Goal: Transaction & Acquisition: Purchase product/service

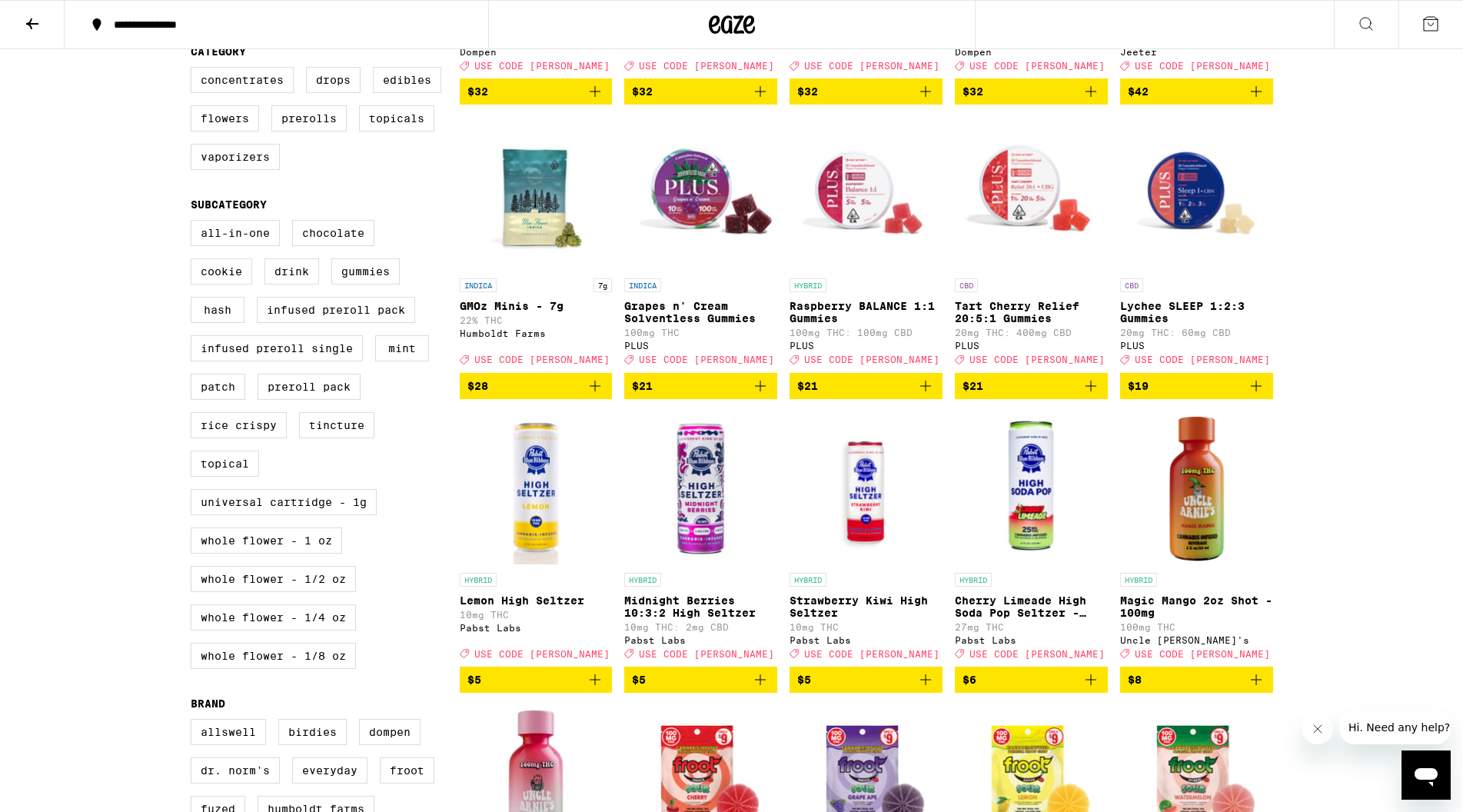
scroll to position [400, 0]
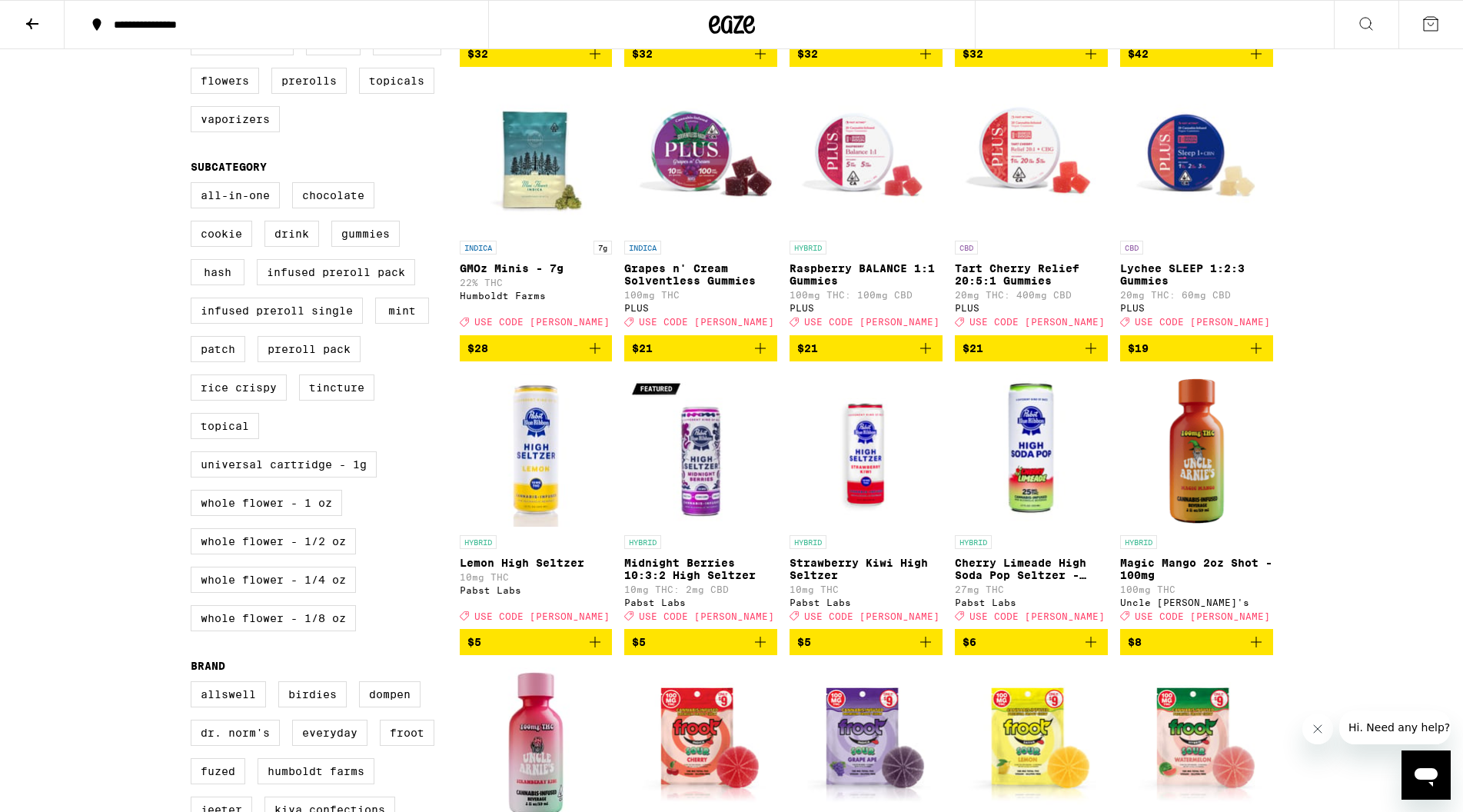
scroll to position [526, 0]
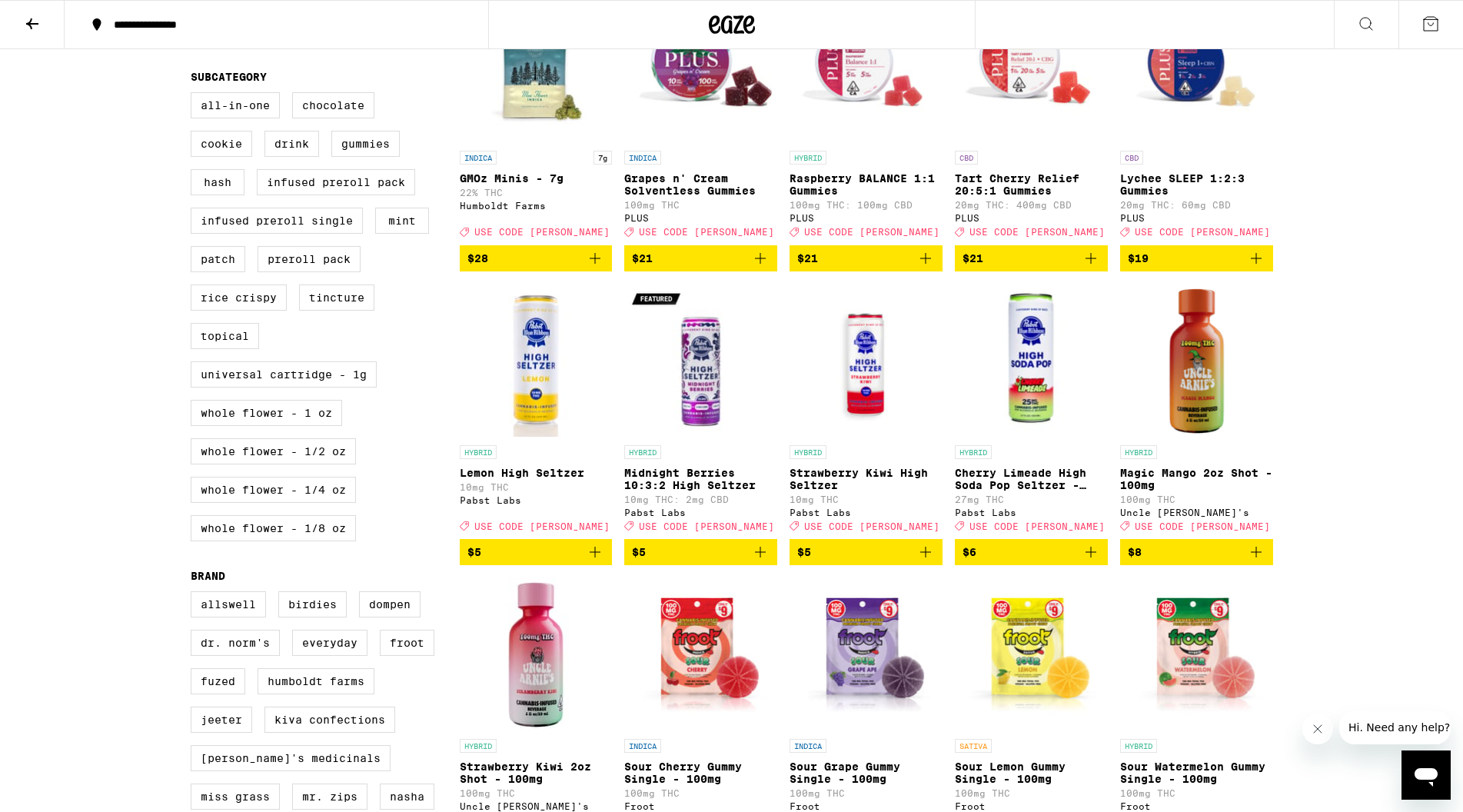
click at [1255, 561] on icon "Add to bag" at bounding box center [1256, 551] width 18 height 18
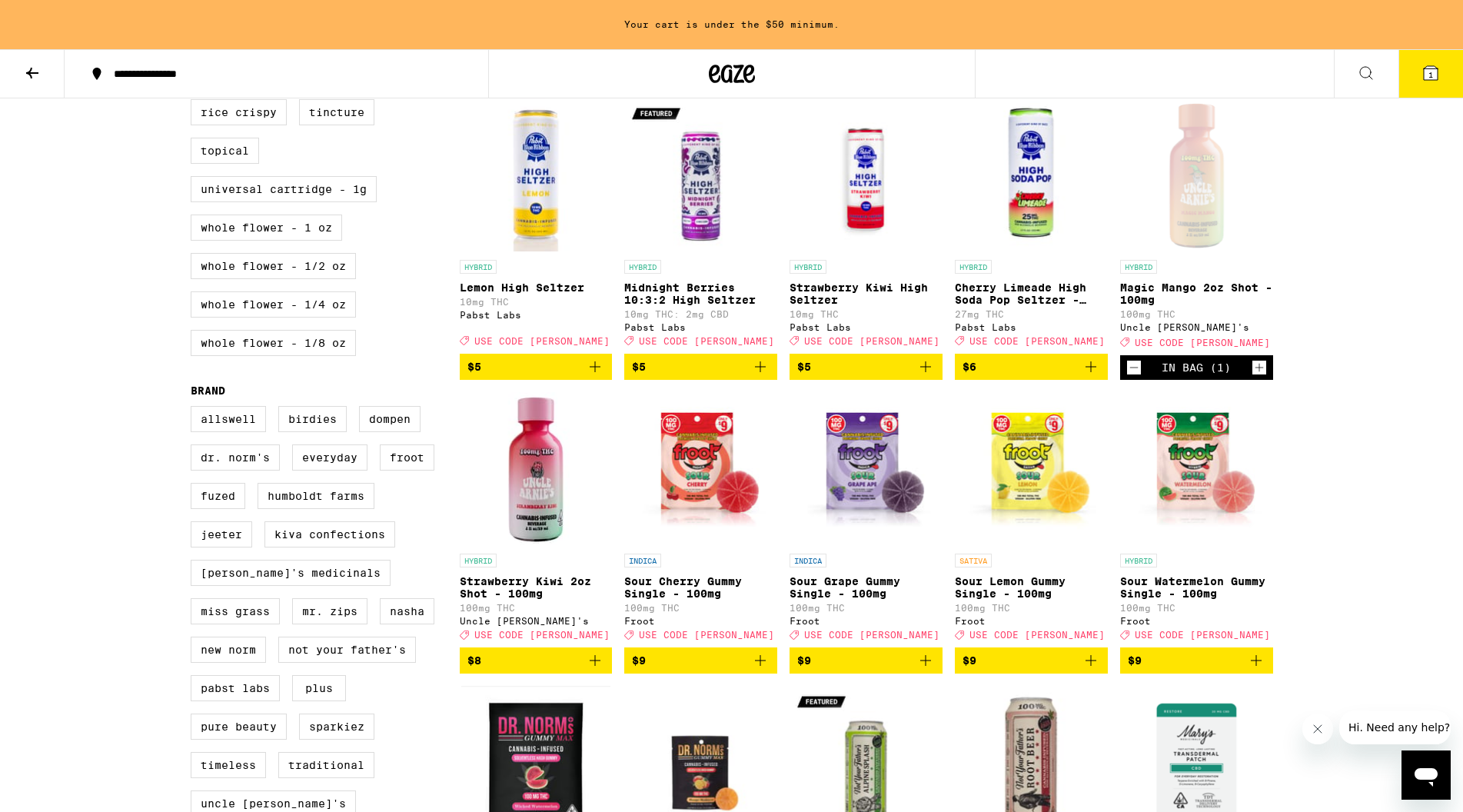
scroll to position [762, 0]
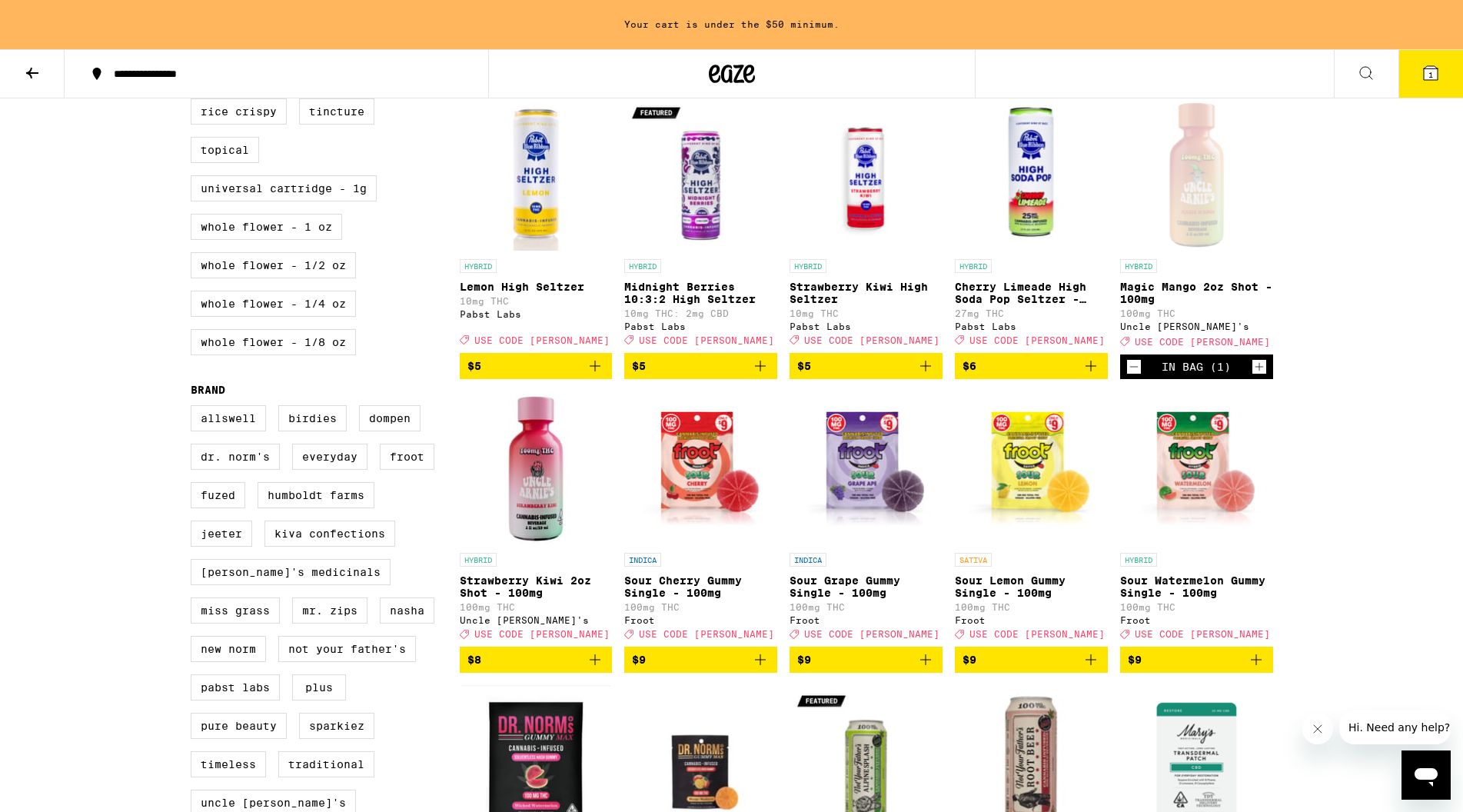
click at [593, 669] on icon "Add to bag" at bounding box center [595, 659] width 18 height 18
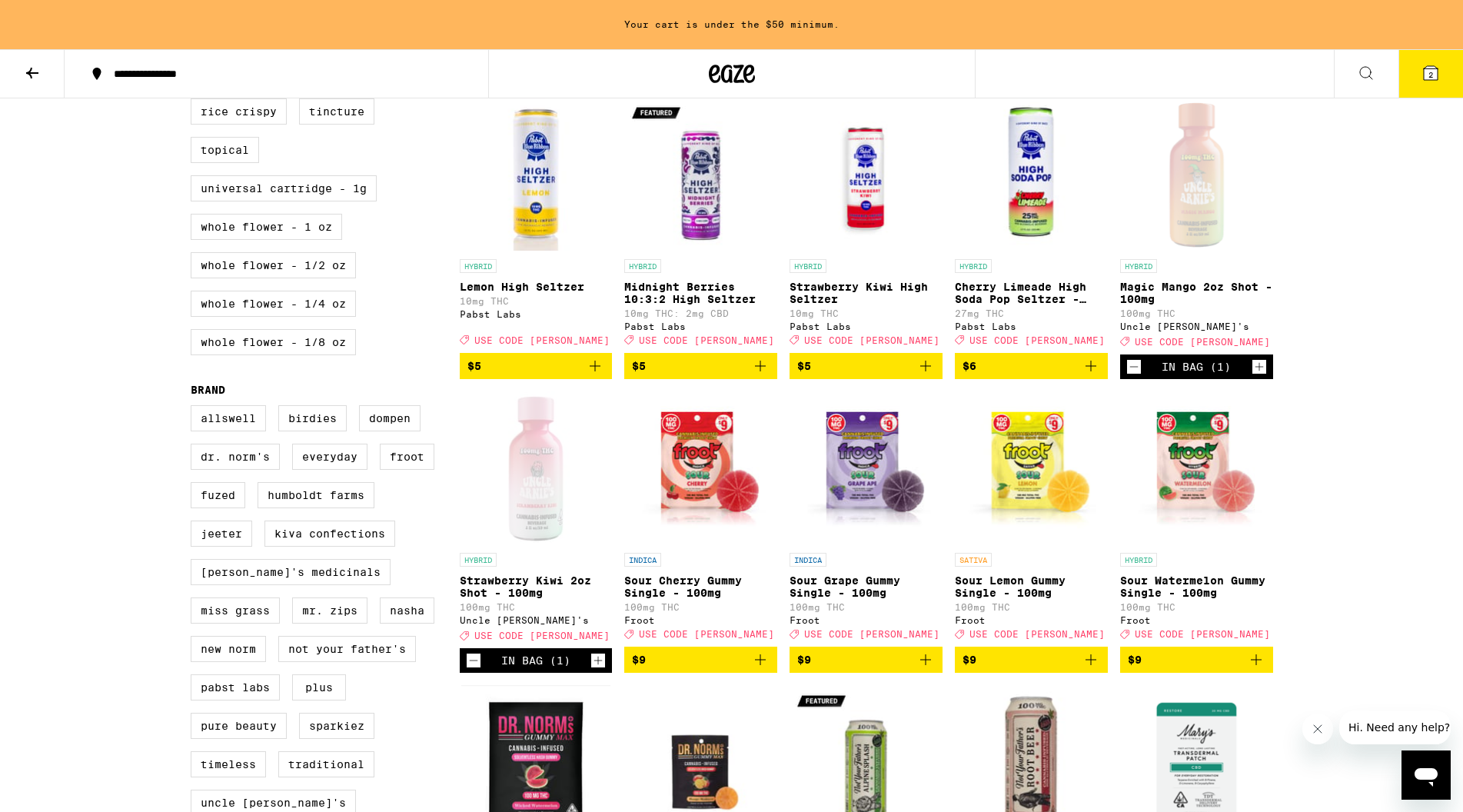
click at [1264, 376] on icon "Increment" at bounding box center [1259, 366] width 14 height 18
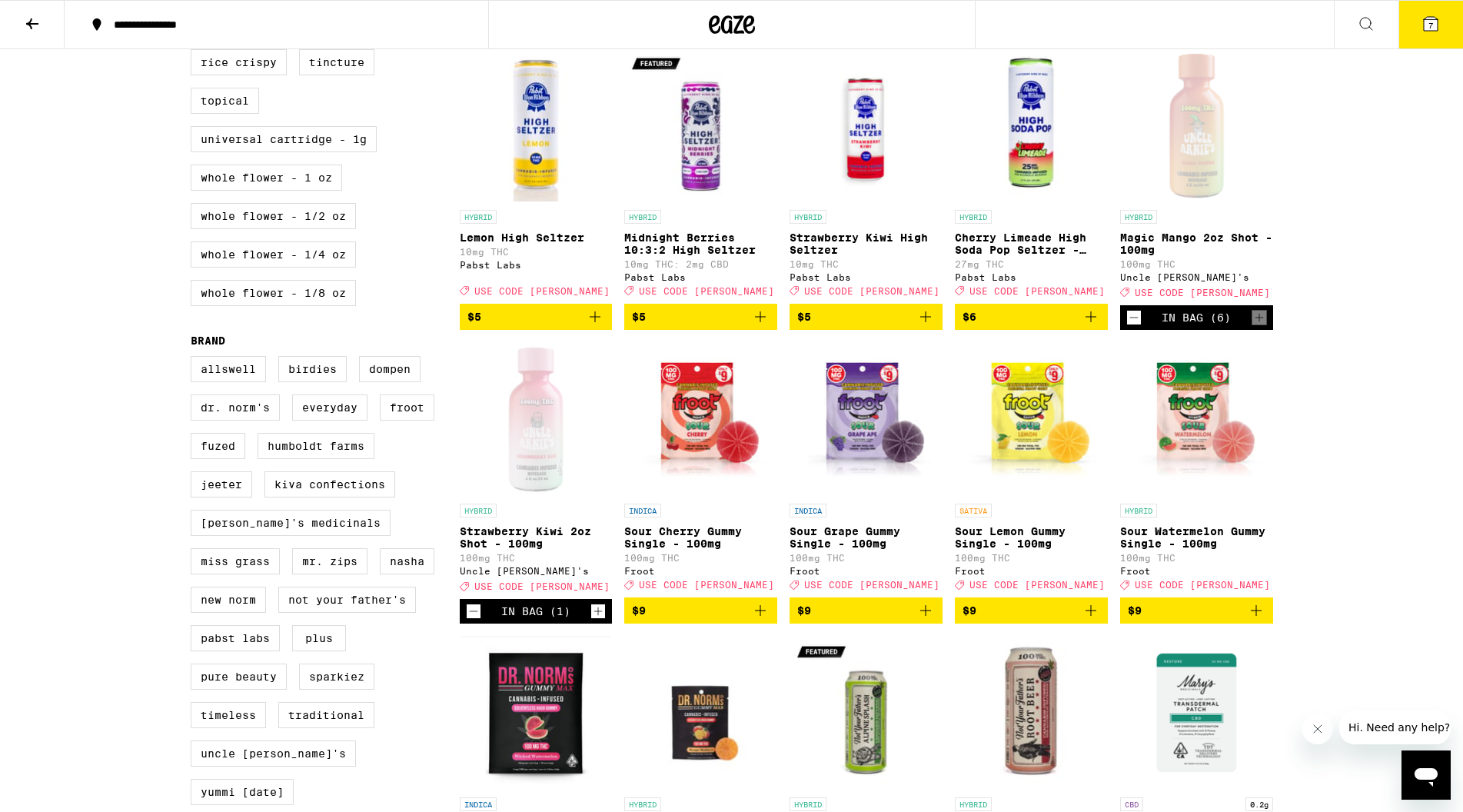
scroll to position [713, 0]
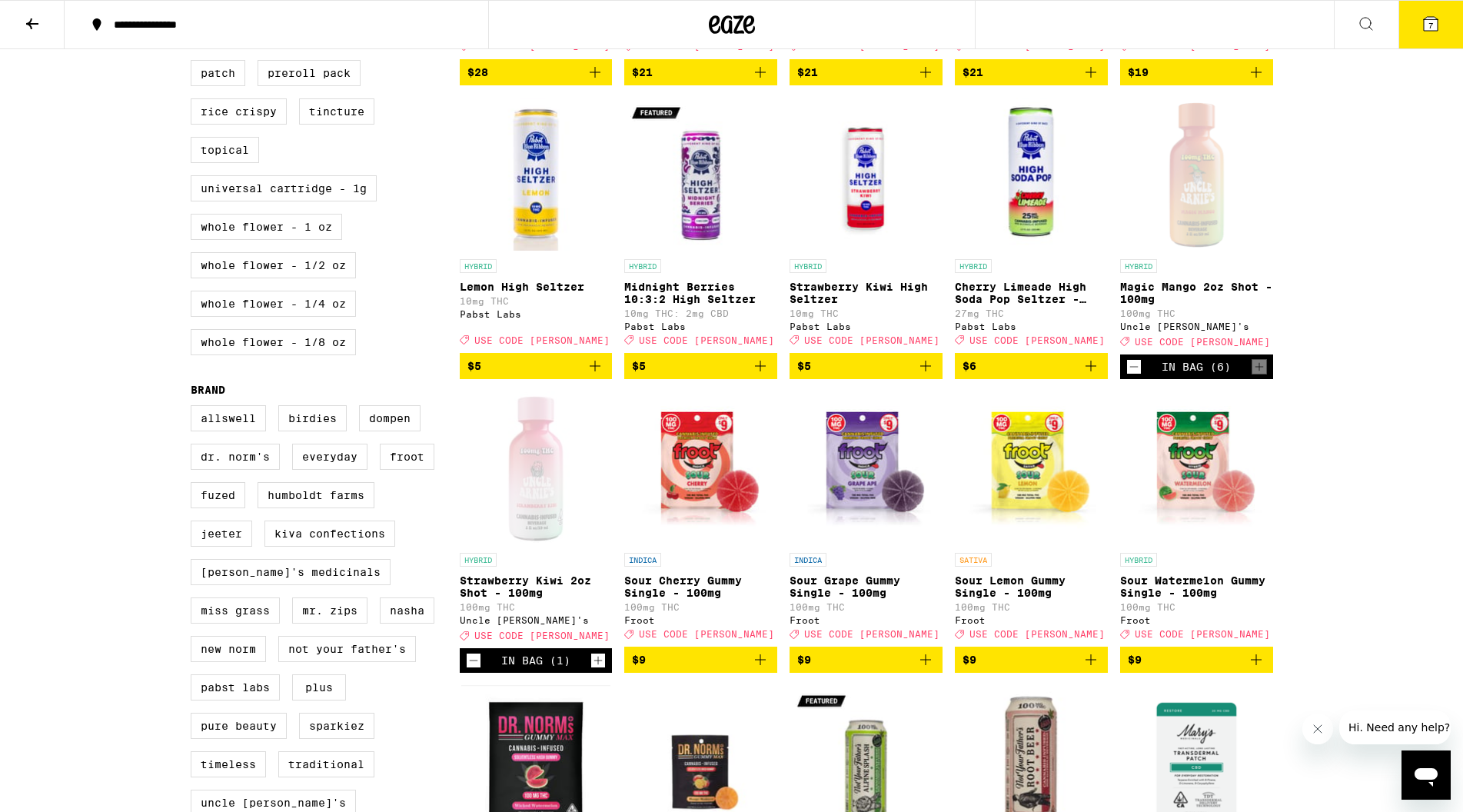
click at [598, 669] on icon "Increment" at bounding box center [598, 660] width 14 height 18
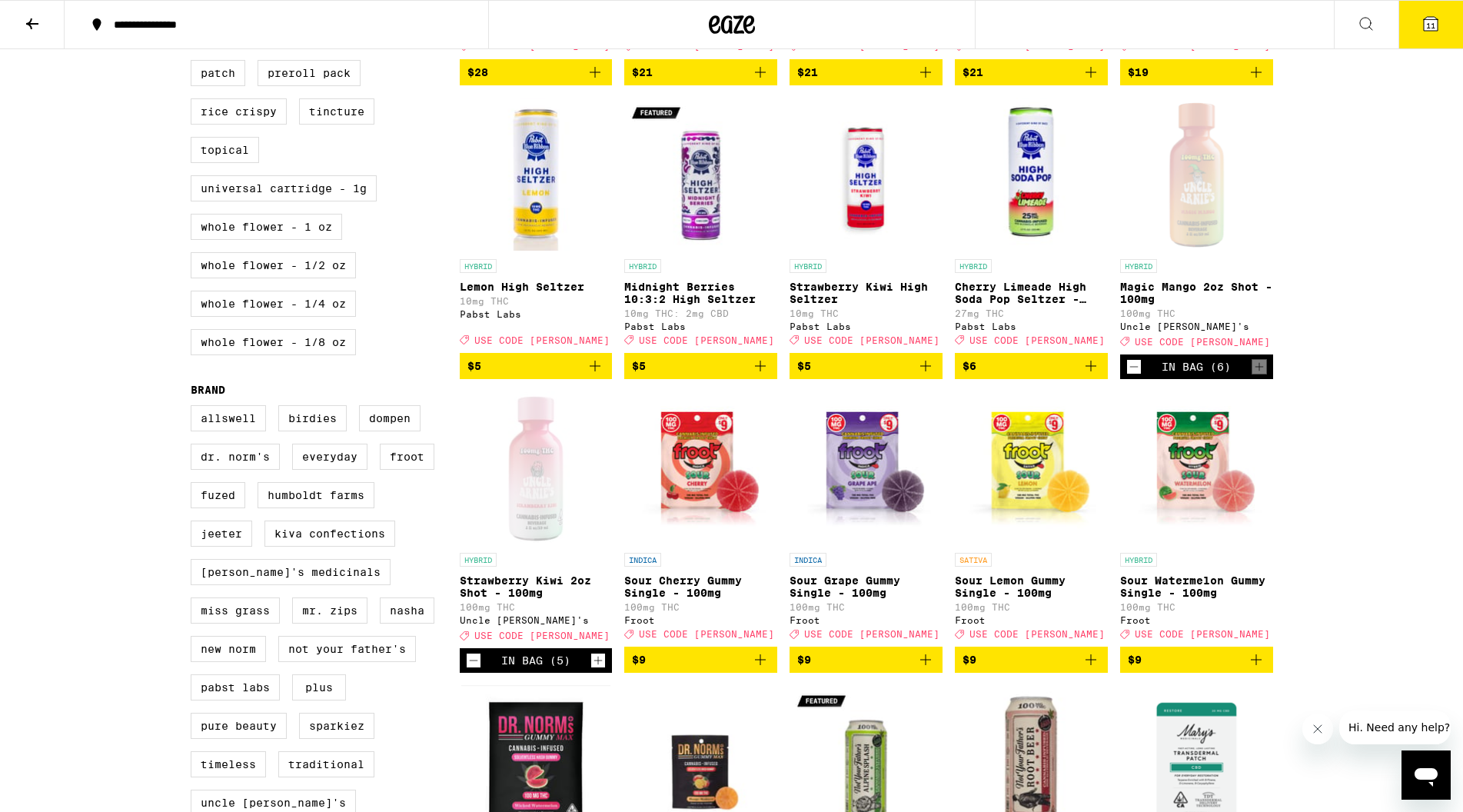
click at [598, 669] on icon "Increment" at bounding box center [598, 660] width 14 height 18
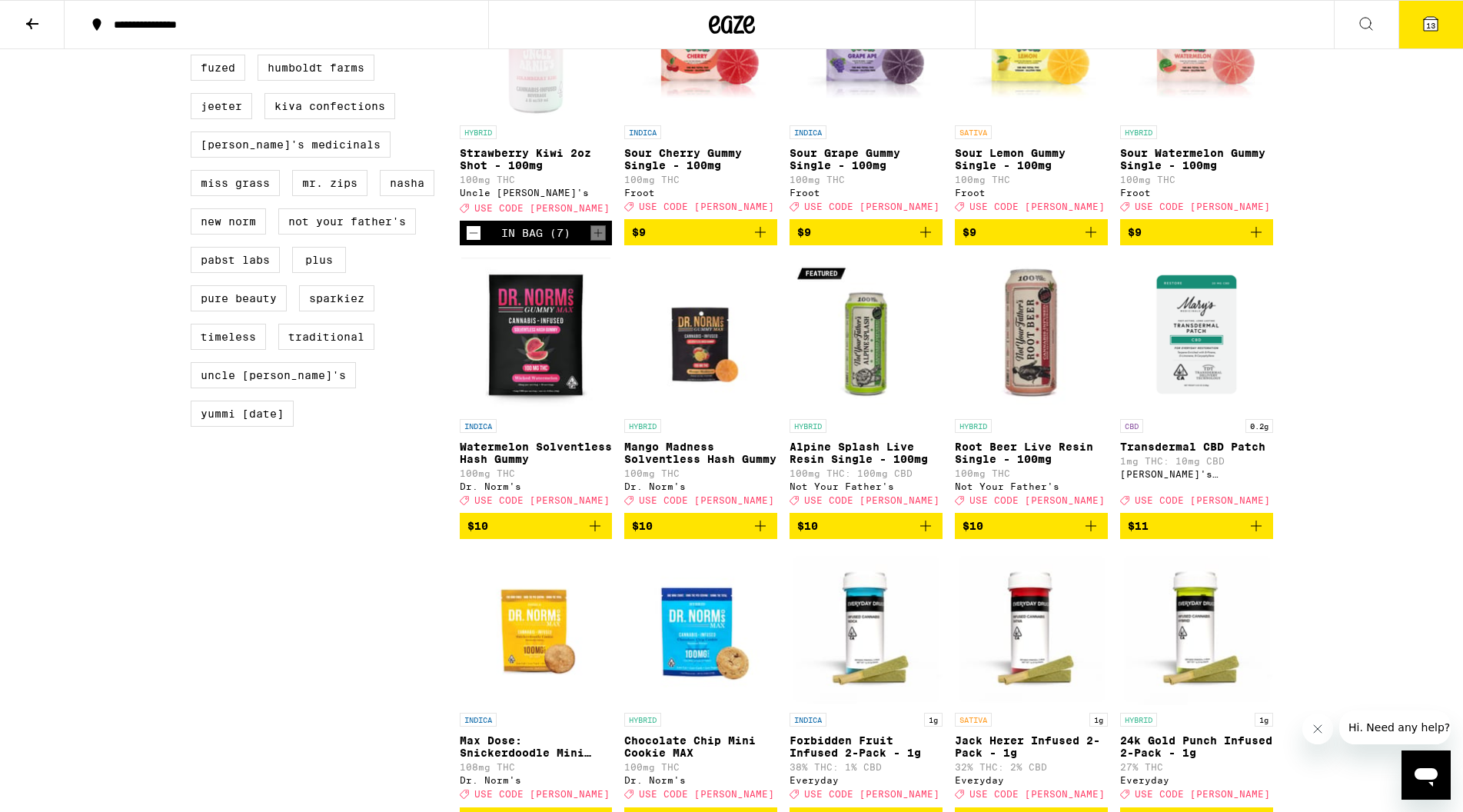
scroll to position [718, 0]
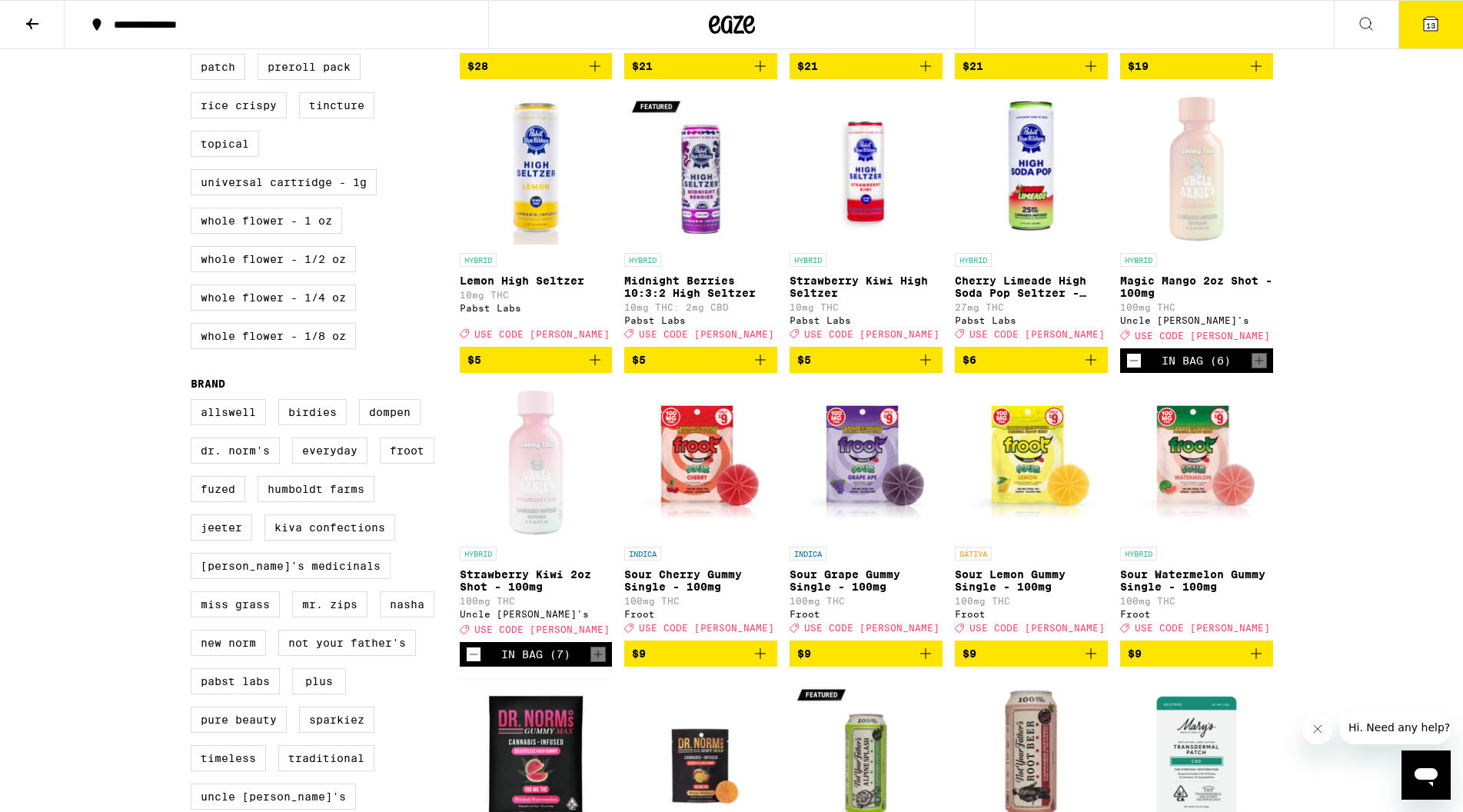
click at [1429, 26] on span "13" at bounding box center [1431, 26] width 9 height 9
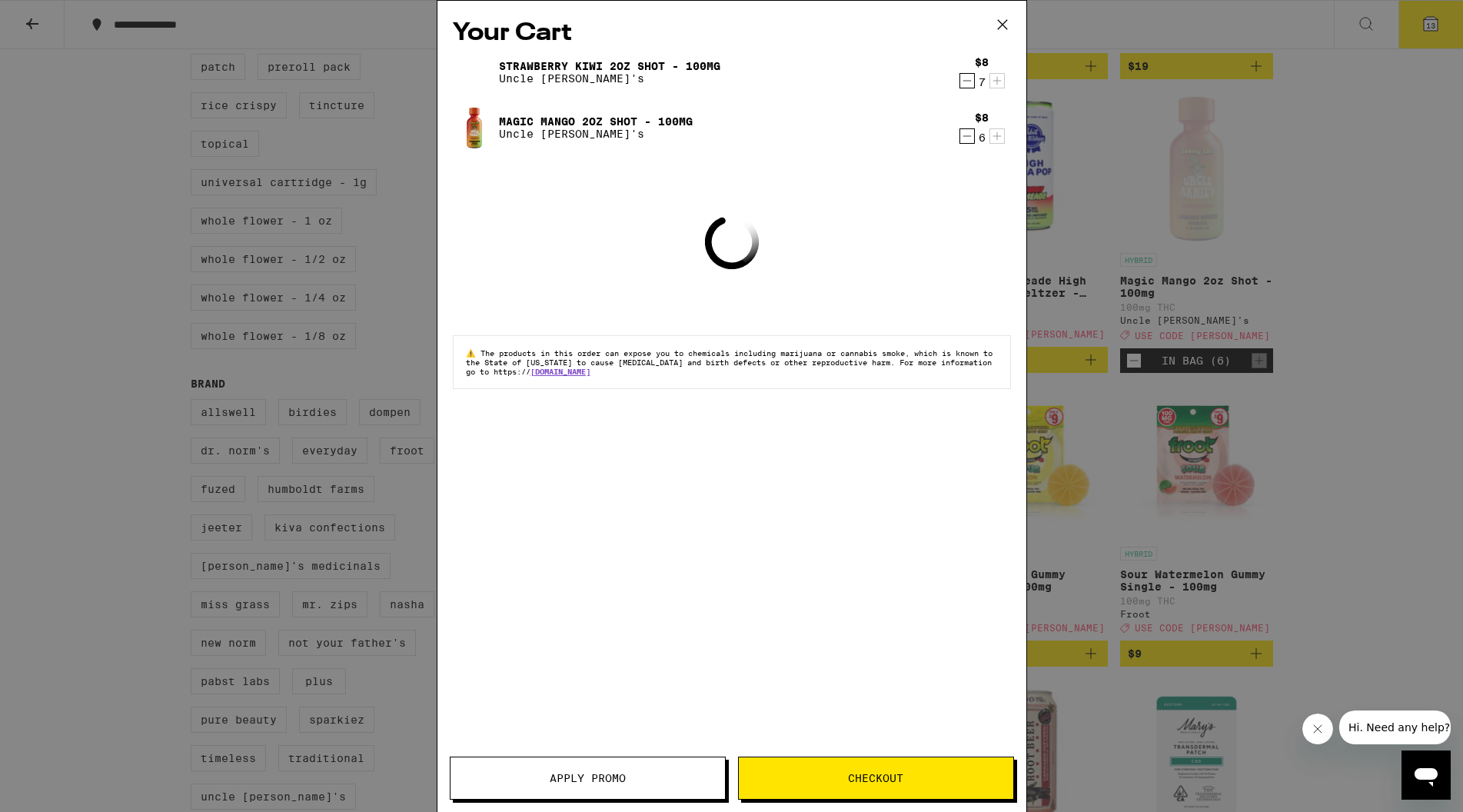
click at [598, 767] on button "Apply Promo" at bounding box center [588, 777] width 277 height 43
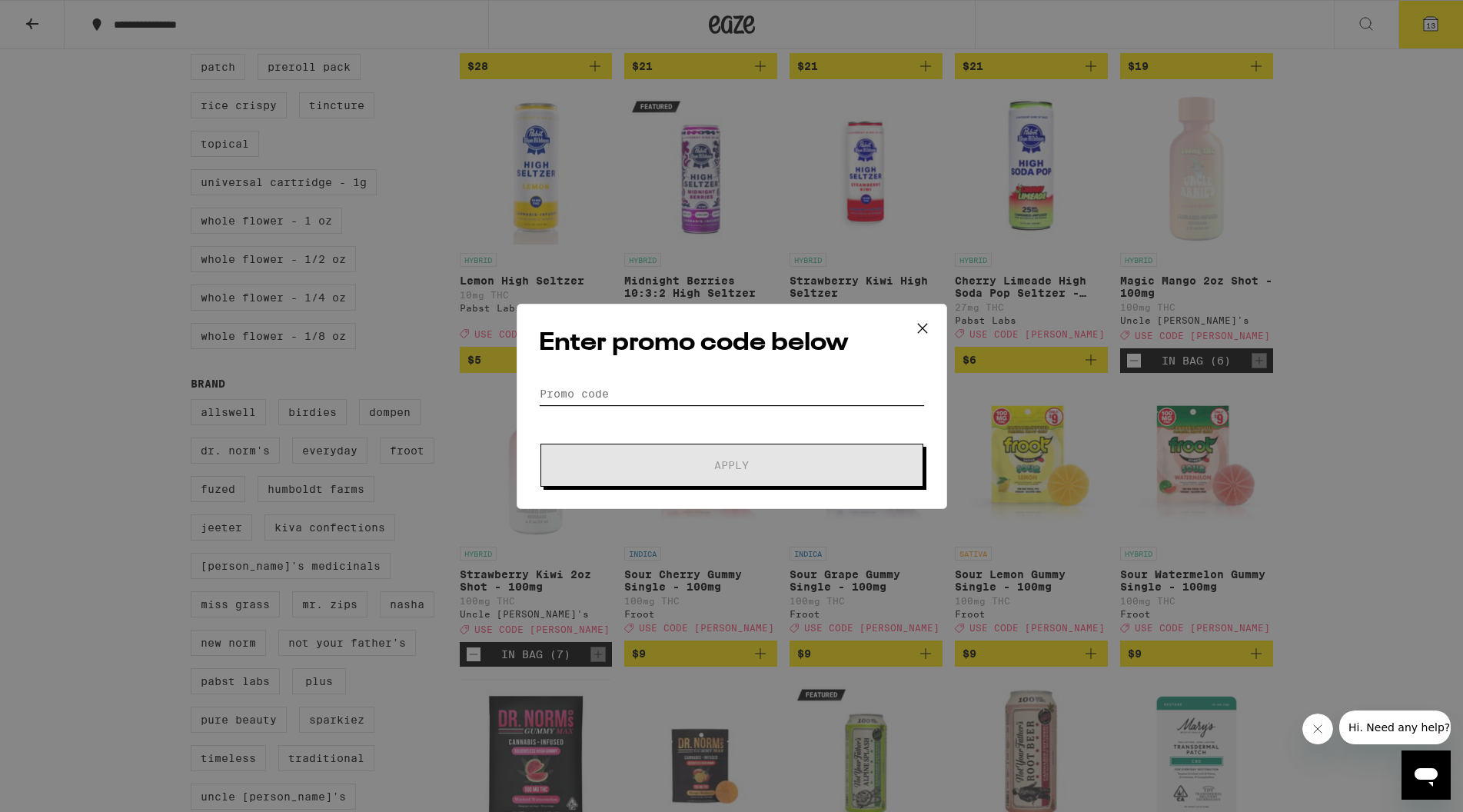
click at [587, 397] on input "Promo Code" at bounding box center [732, 394] width 386 height 23
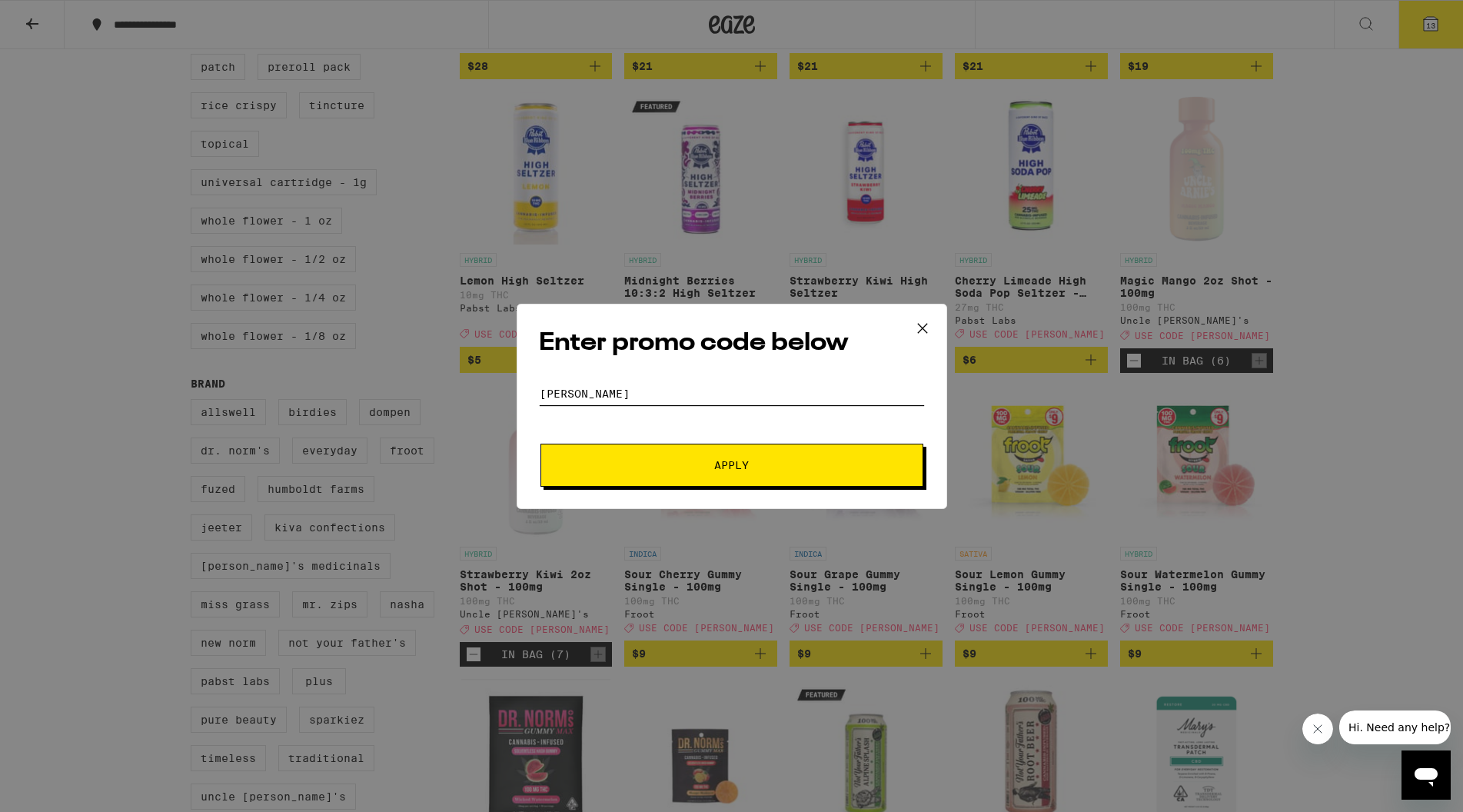
type input "LITTY"
click at [608, 442] on form "Promo Code LITTY Apply" at bounding box center [732, 434] width 386 height 104
click at [615, 450] on button "Apply" at bounding box center [732, 465] width 383 height 43
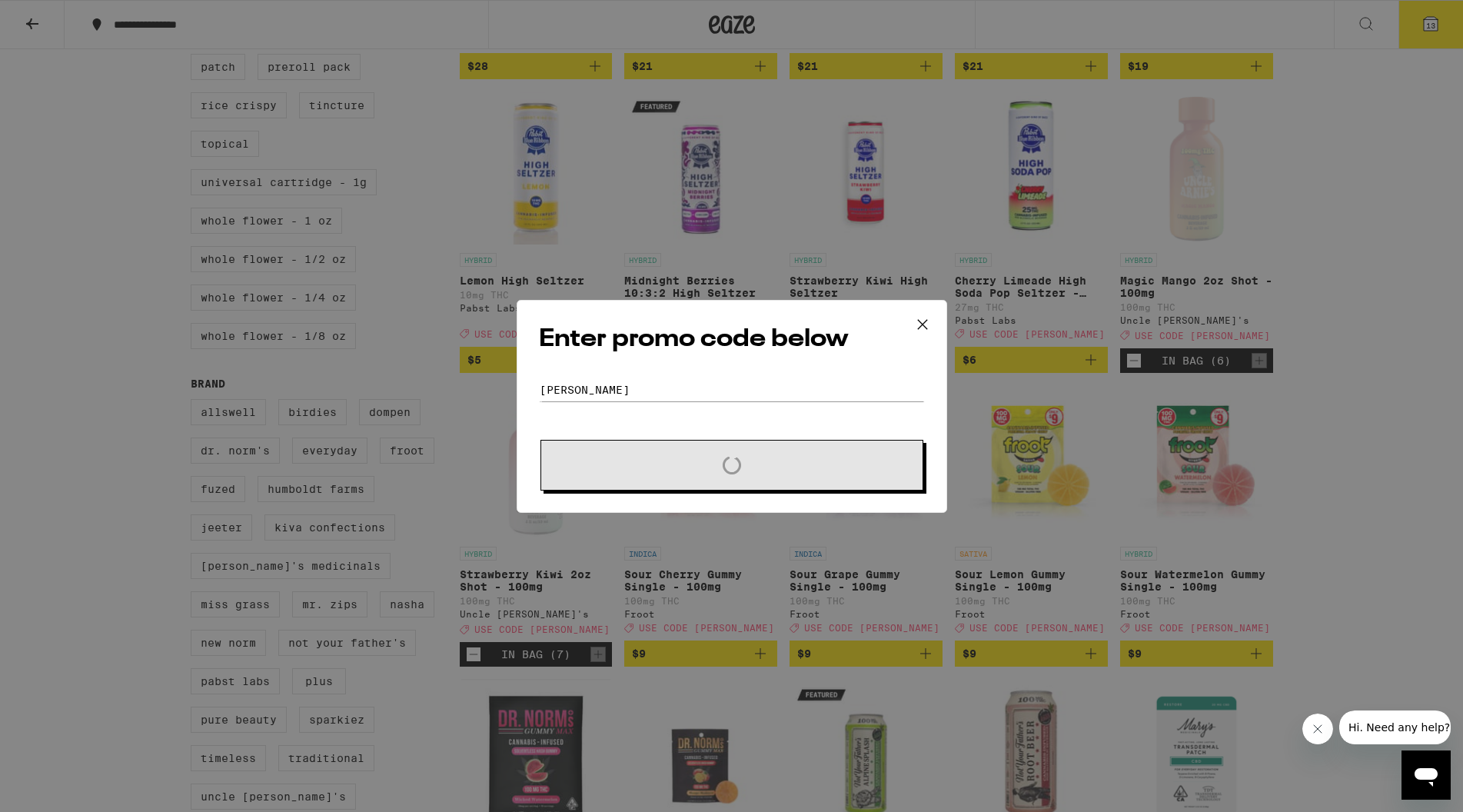
scroll to position [722, 0]
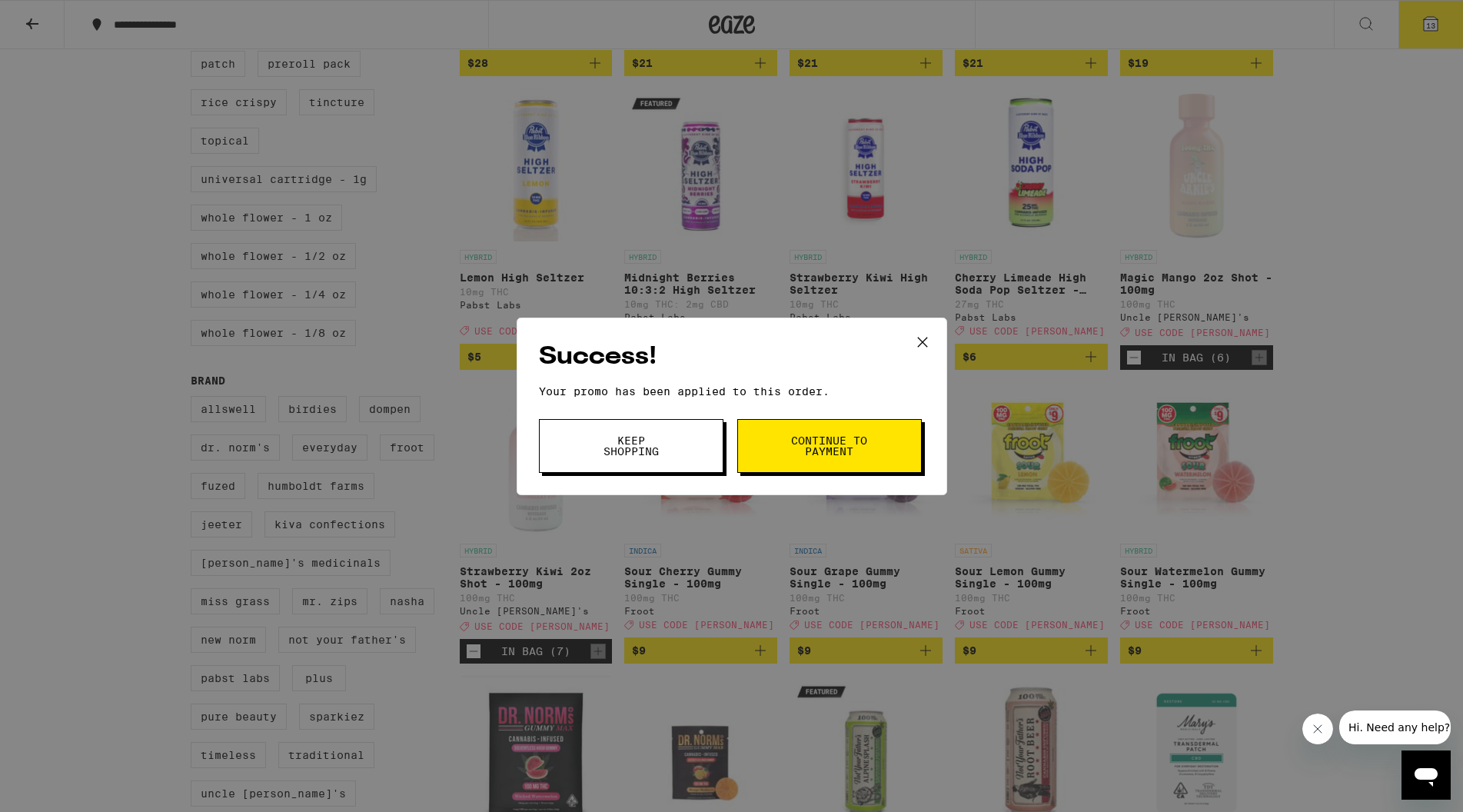
click at [758, 440] on button "Continue to payment" at bounding box center [830, 446] width 185 height 54
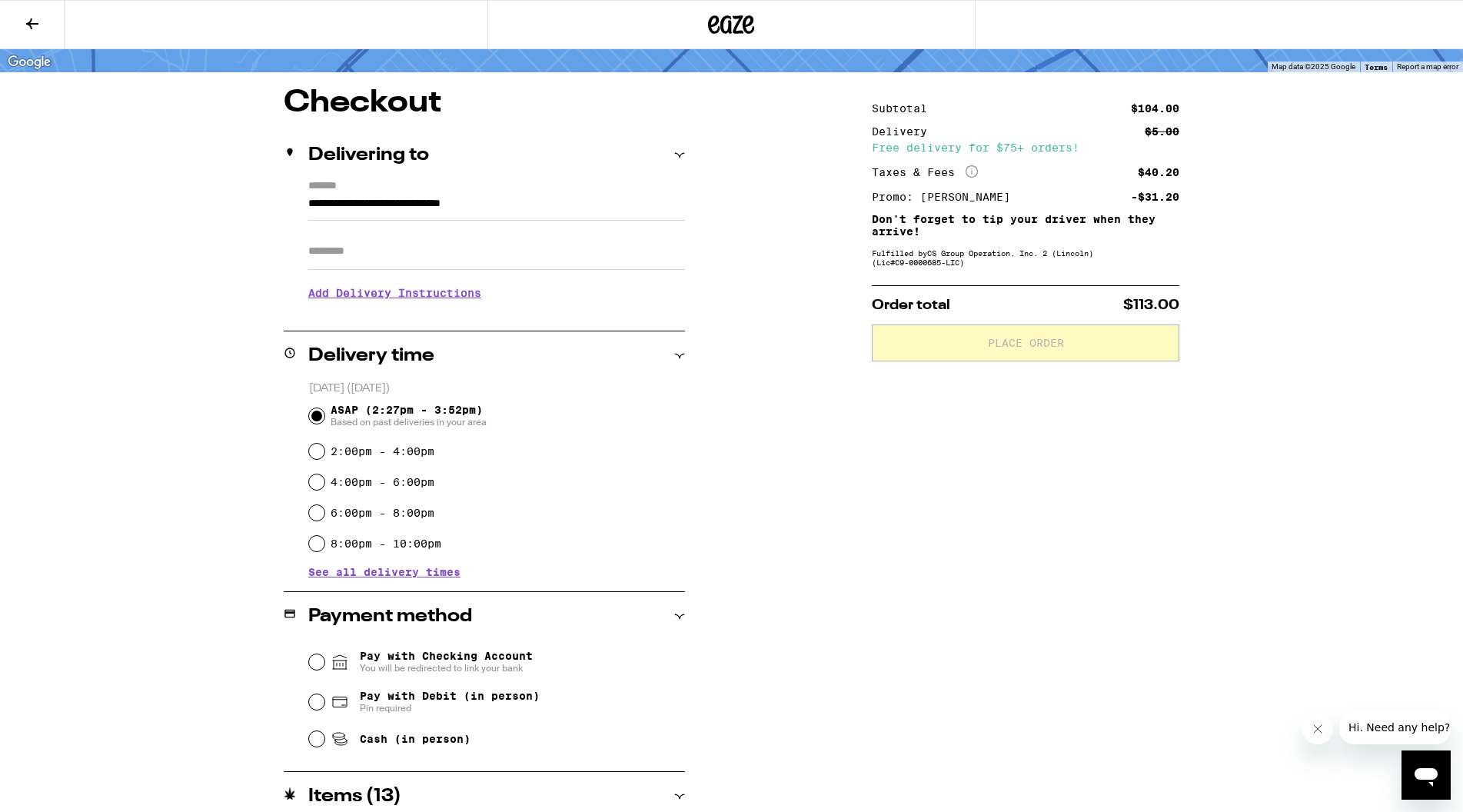
scroll to position [97, 0]
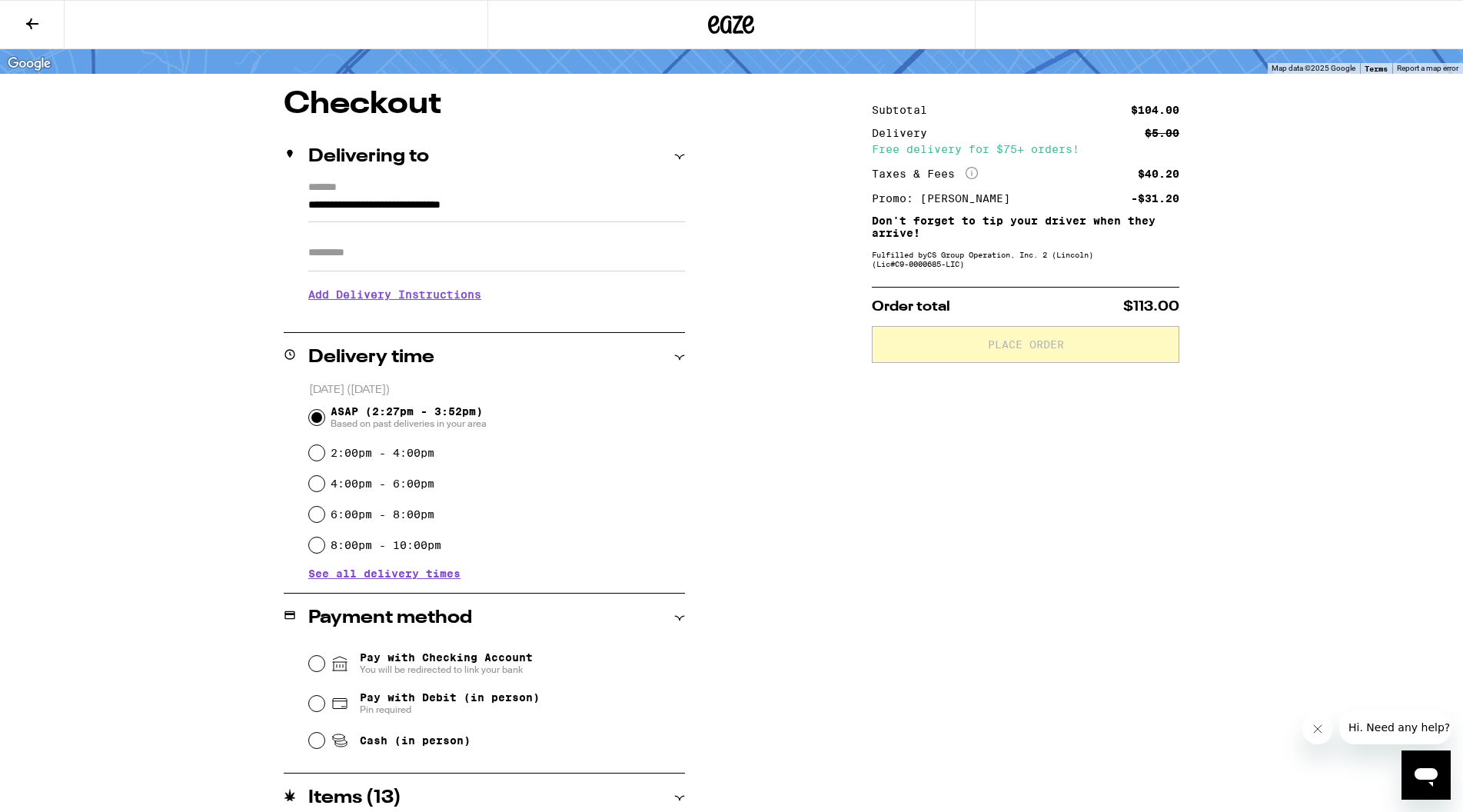
click at [391, 243] on input "Apt/Suite" at bounding box center [497, 253] width 377 height 37
type input "*"
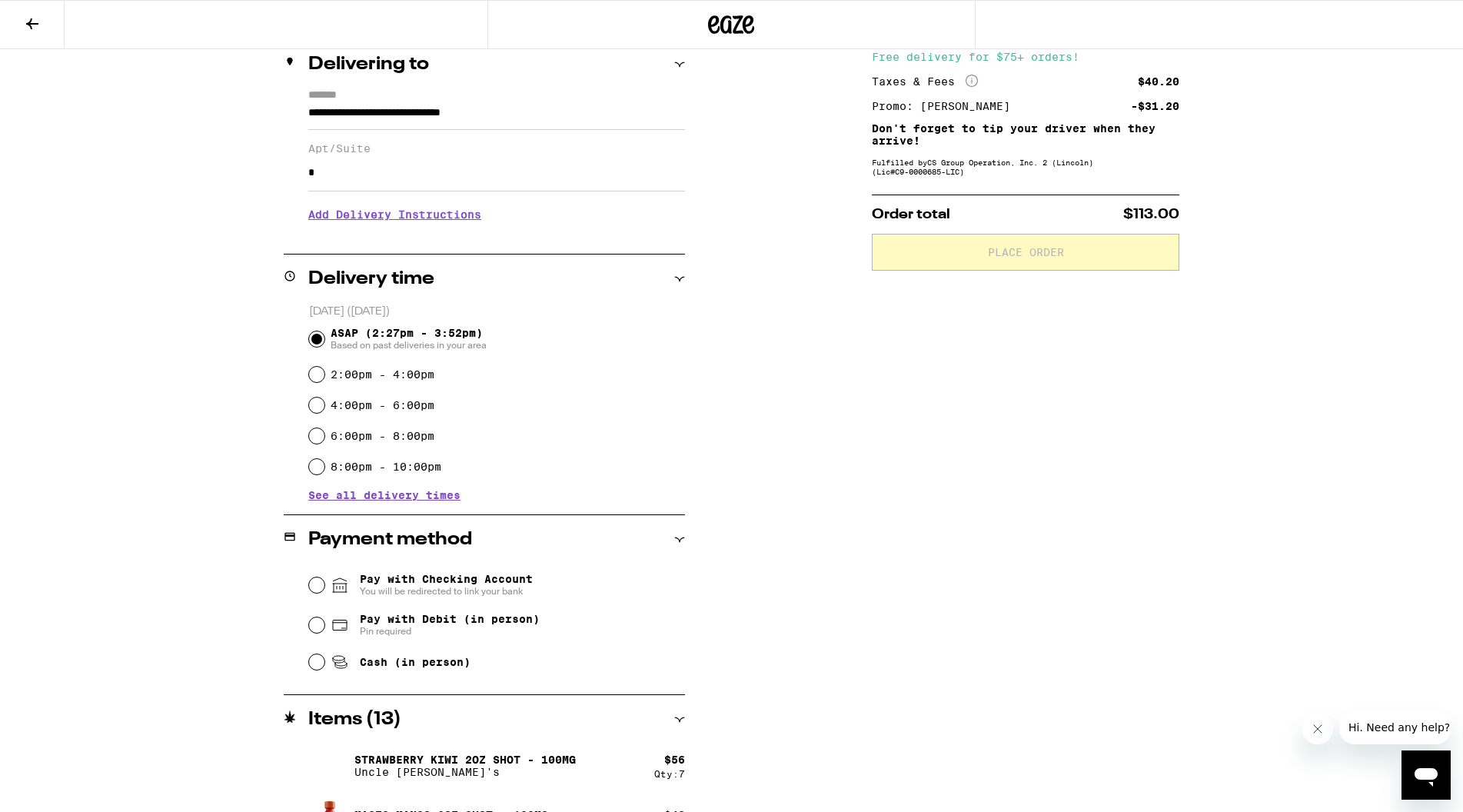
scroll to position [233, 0]
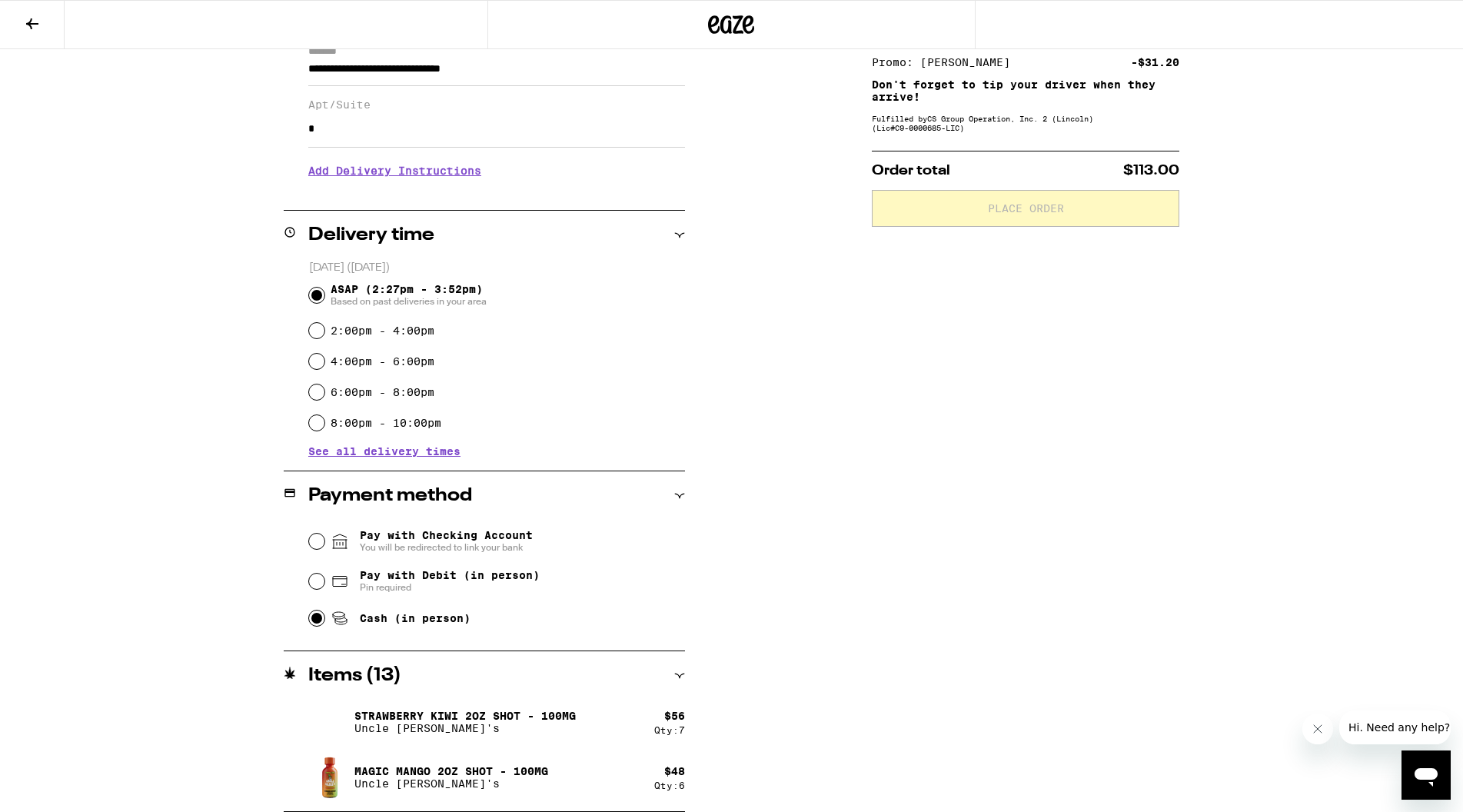
click at [317, 620] on input "Cash (in person)" at bounding box center [316, 618] width 15 height 15
radio input "true"
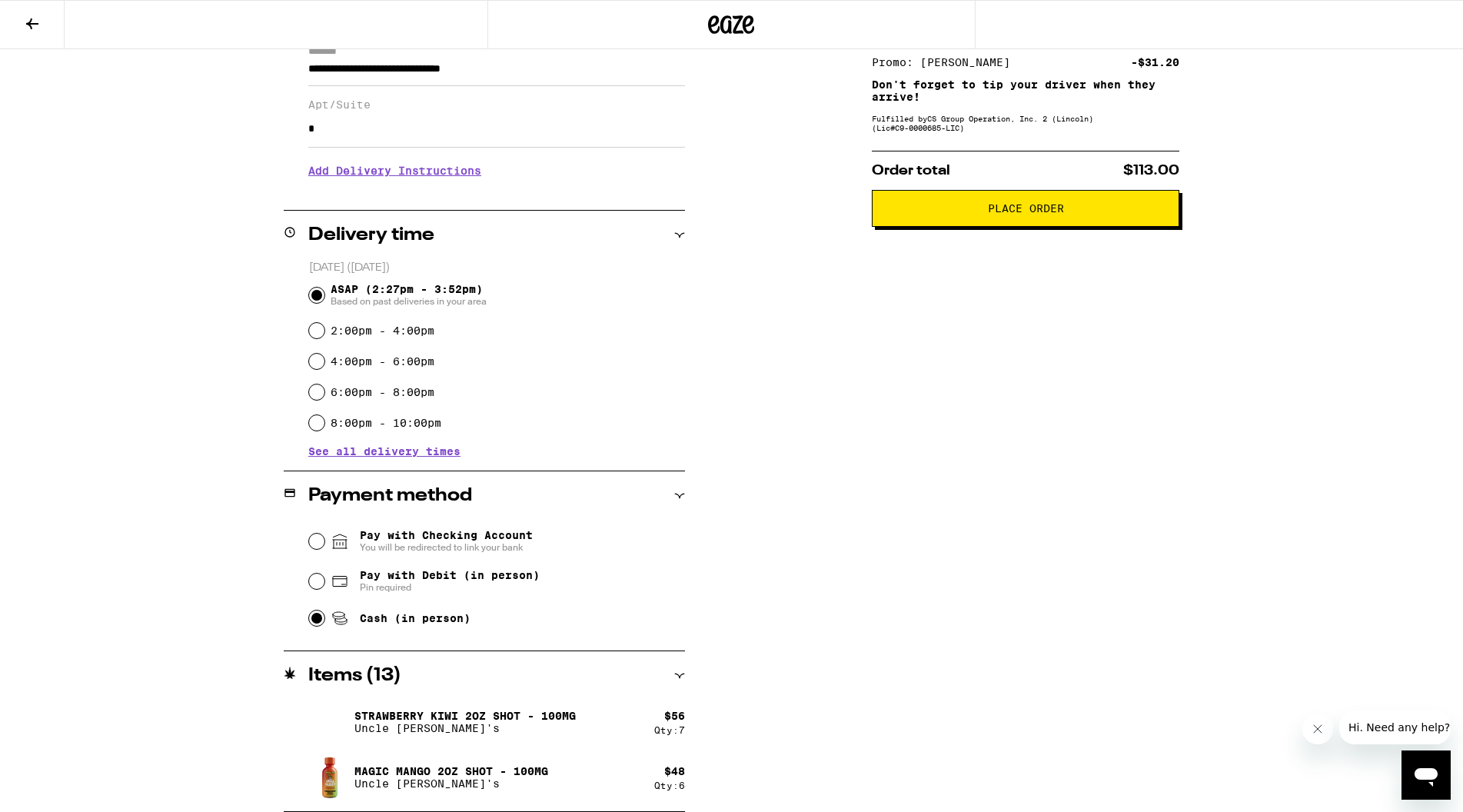
click at [984, 214] on span "Place Order" at bounding box center [1026, 207] width 281 height 10
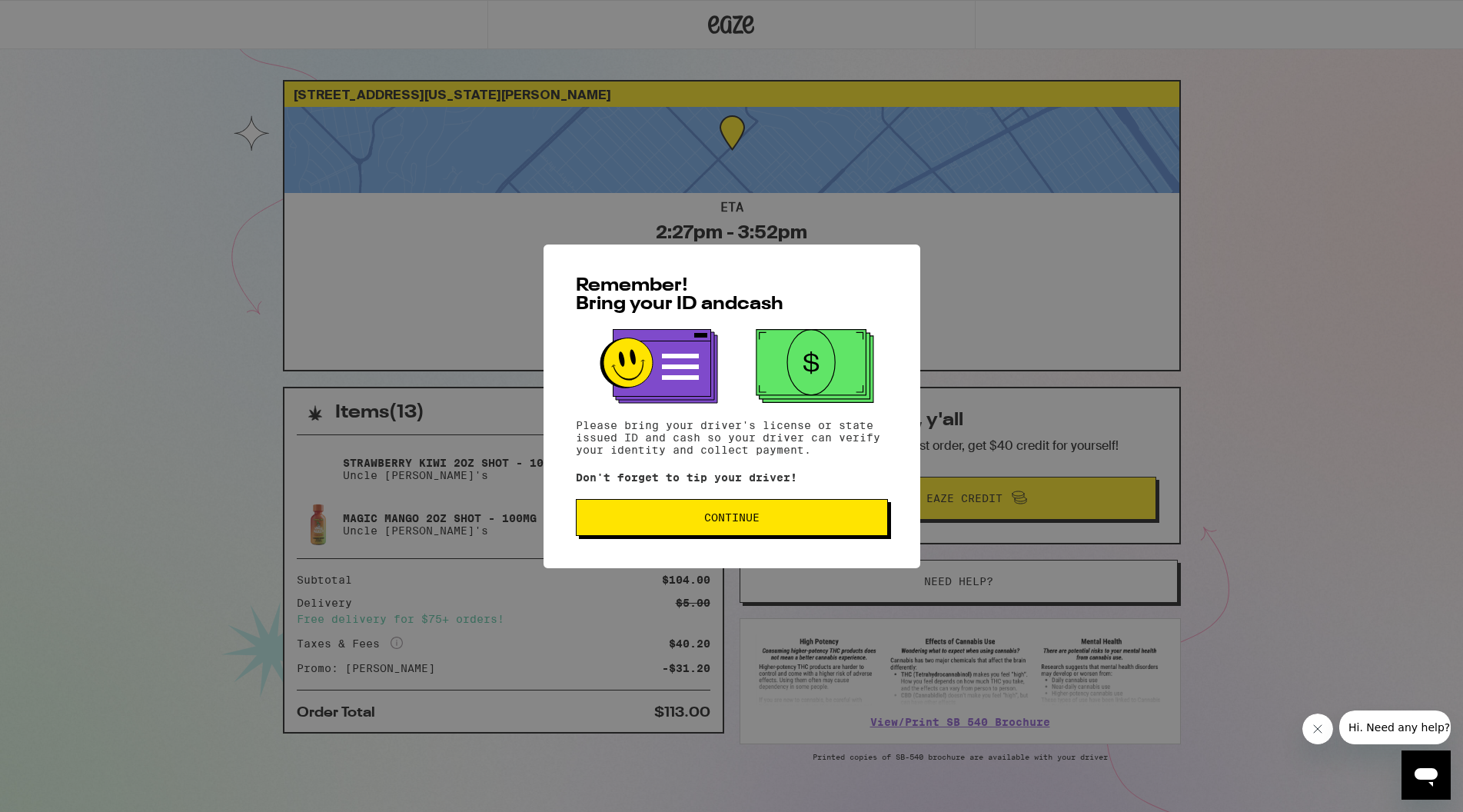
click at [784, 522] on span "Continue" at bounding box center [732, 517] width 286 height 10
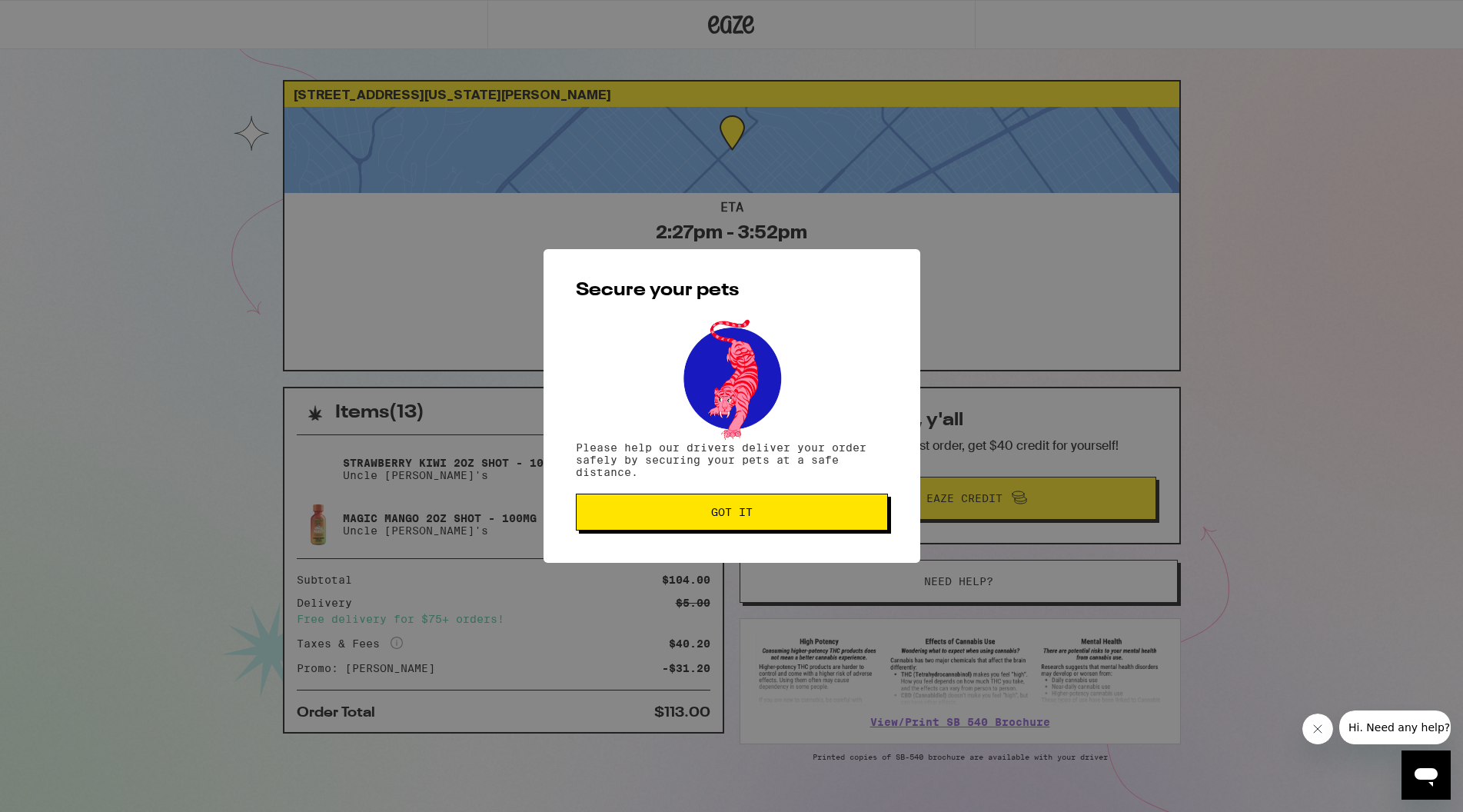
click at [784, 524] on button "Got it" at bounding box center [732, 511] width 312 height 37
